Goal: Task Accomplishment & Management: Use online tool/utility

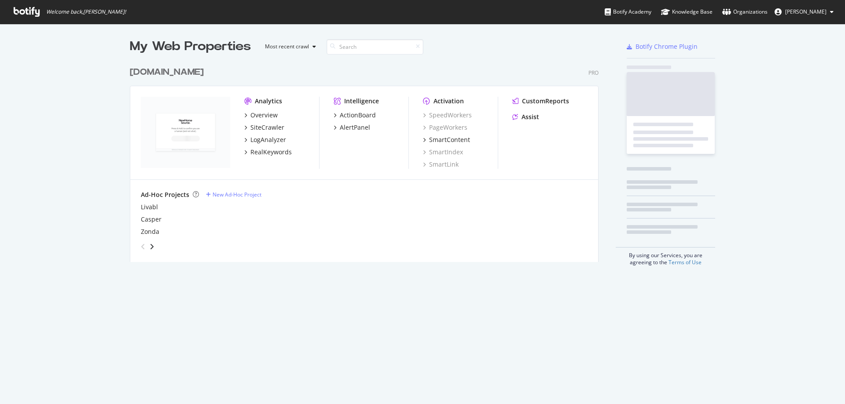
scroll to position [200, 469]
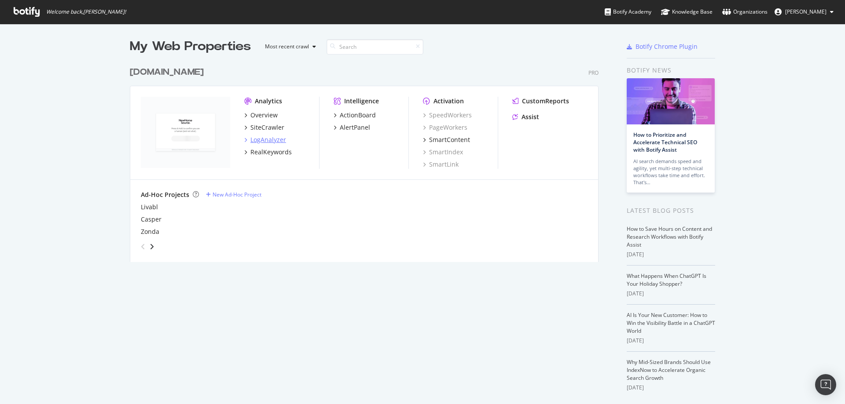
click at [263, 139] on div "LogAnalyzer" at bounding box center [268, 139] width 36 height 9
